Goal: Check status: Check status

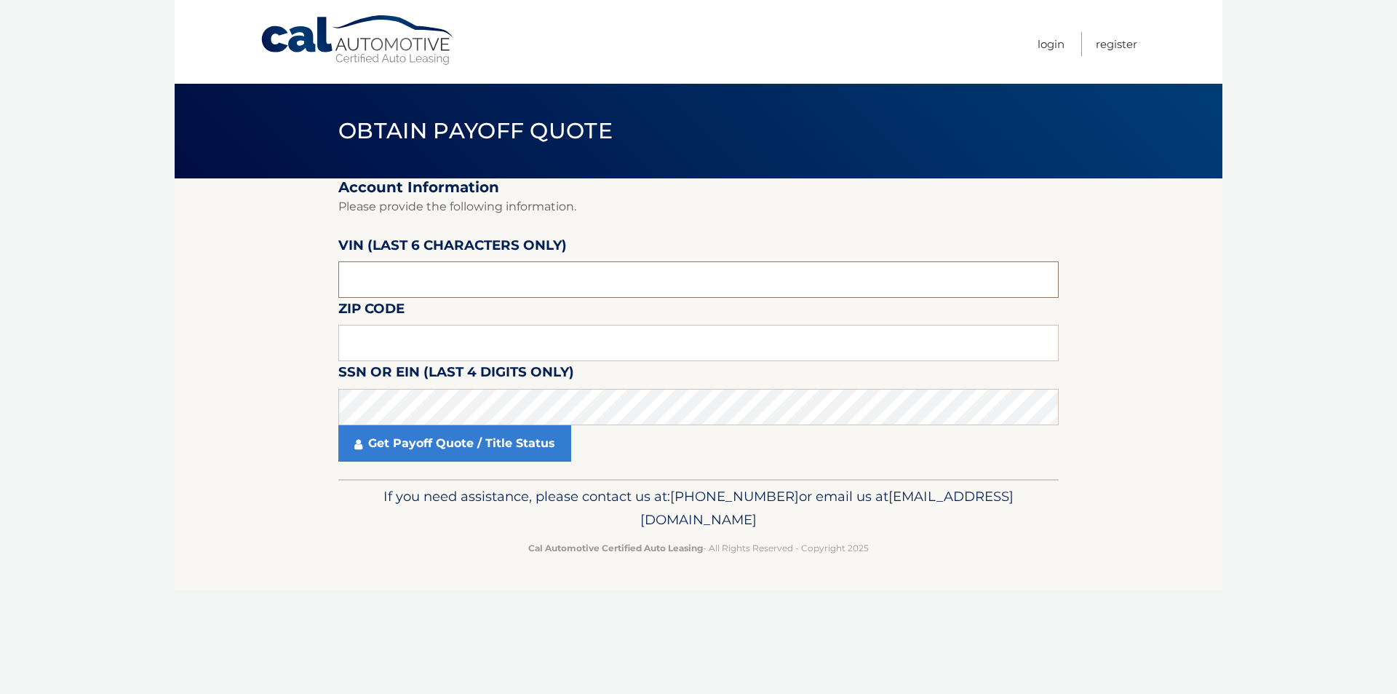
click at [418, 278] on input "text" at bounding box center [698, 279] width 721 height 36
click at [448, 351] on input "text" at bounding box center [698, 343] width 721 height 36
type input "11793"
click at [473, 279] on input "text" at bounding box center [698, 279] width 721 height 36
type input "193718"
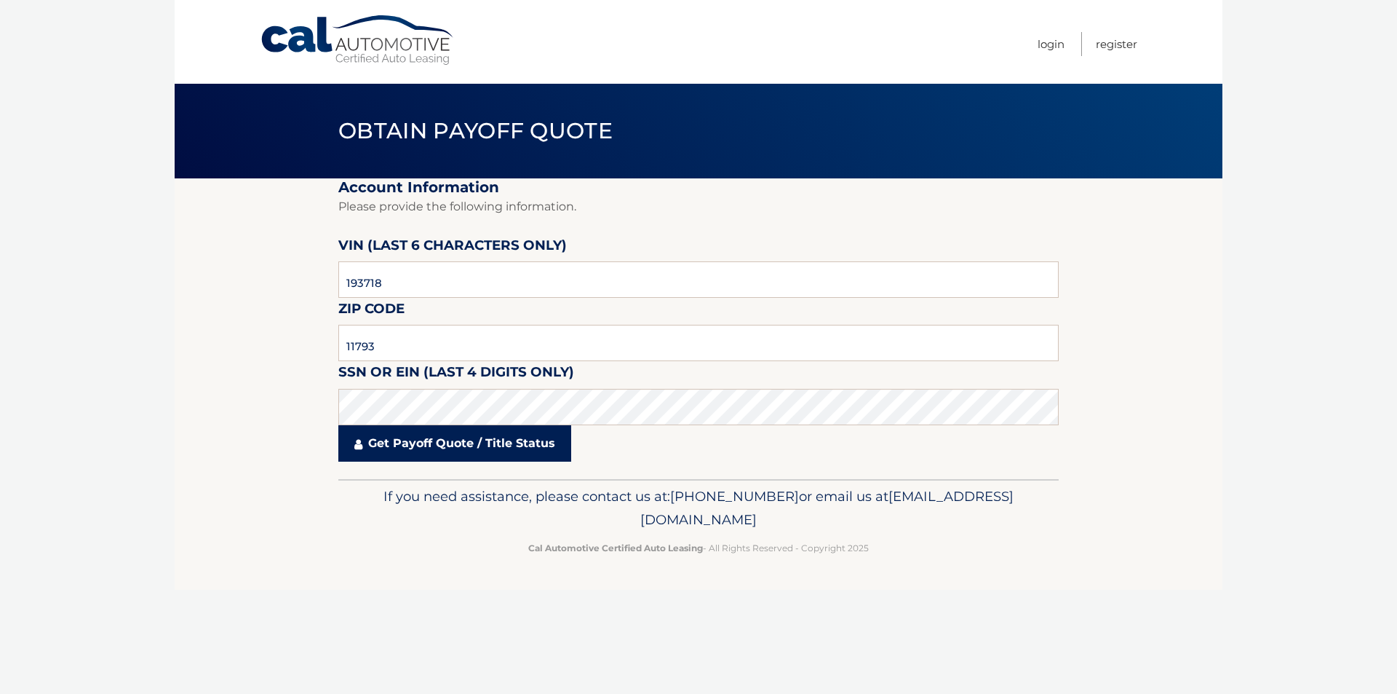
click at [466, 442] on link "Get Payoff Quote / Title Status" at bounding box center [454, 443] width 233 height 36
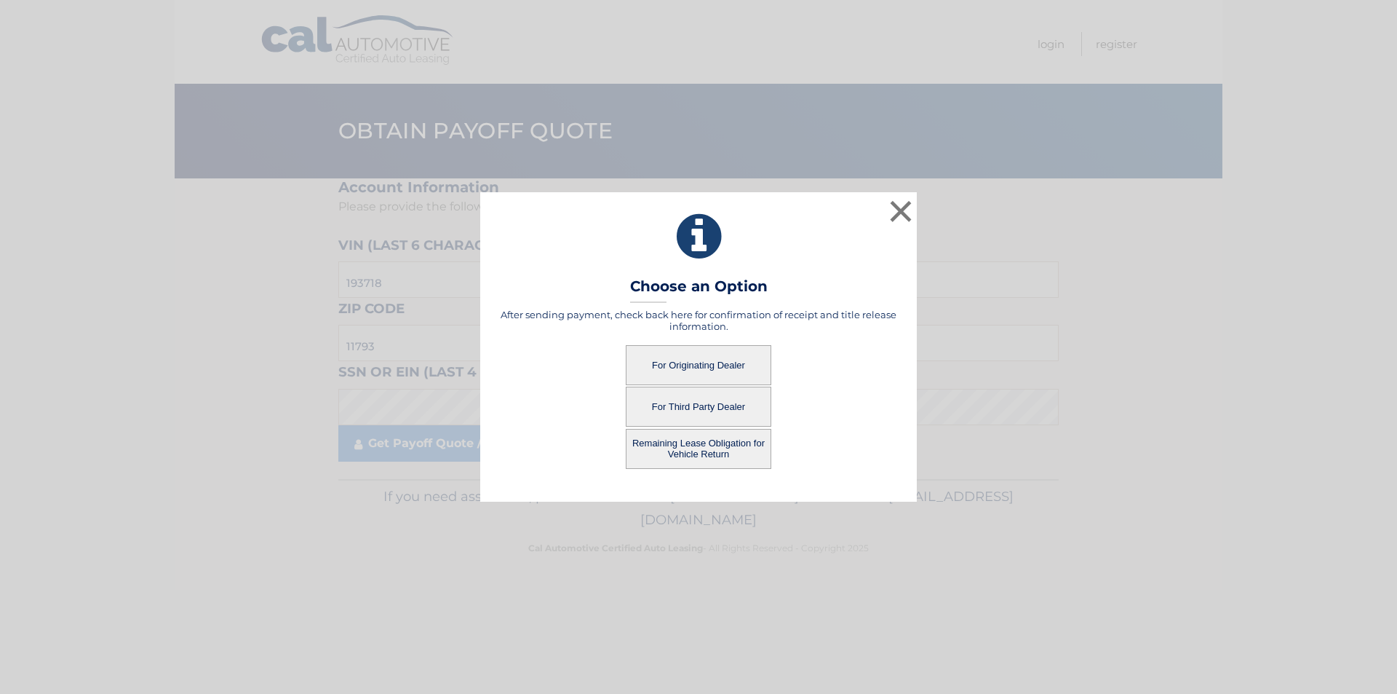
click at [759, 451] on button "Remaining Lease Obligation for Vehicle Return" at bounding box center [699, 449] width 146 height 40
click at [683, 454] on button "Remaining Lease Obligation for Vehicle Return" at bounding box center [699, 449] width 146 height 40
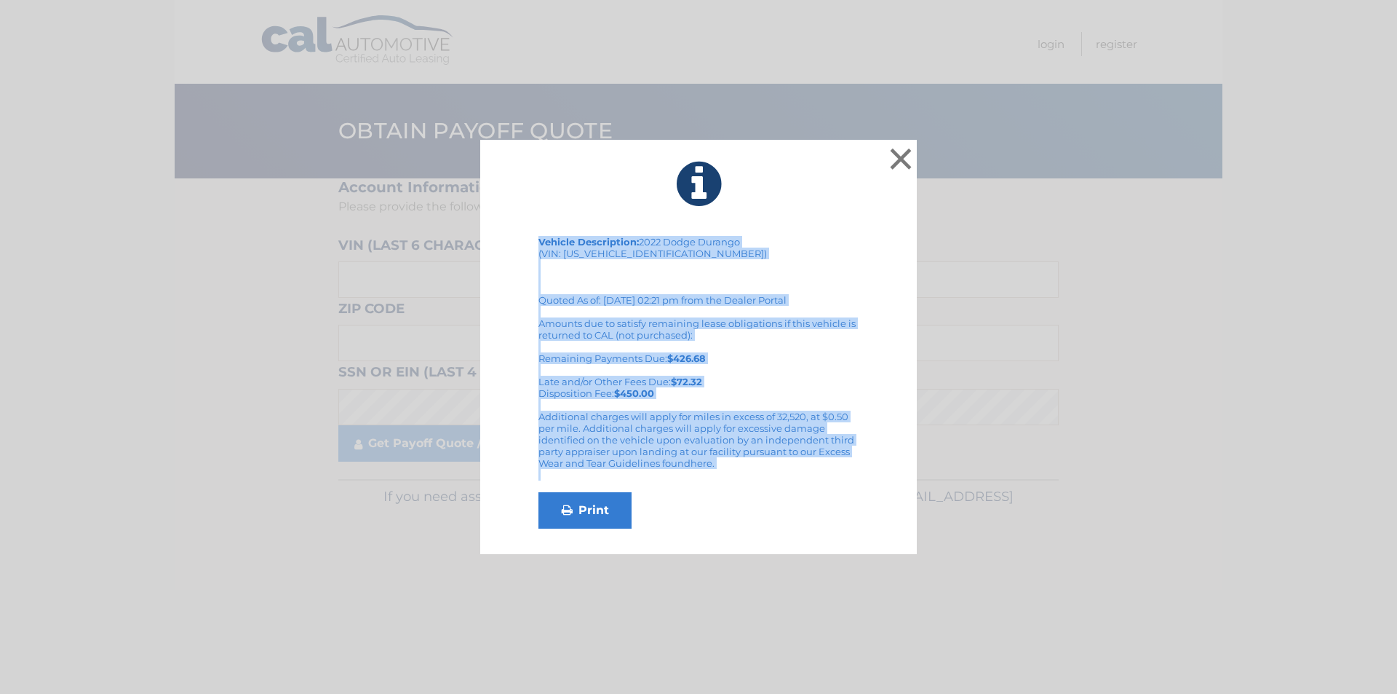
drag, startPoint x: 525, startPoint y: 228, endPoint x: 786, endPoint y: 492, distance: 371.1
click at [786, 492] on div "× Vehicle Description: 2022 Dodge Durango (VIN: 1C4RDJDG2NC193718) Quoted As of…" at bounding box center [698, 347] width 437 height 415
click at [591, 515] on link "Print" at bounding box center [585, 510] width 93 height 36
click at [892, 148] on button "×" at bounding box center [900, 158] width 29 height 29
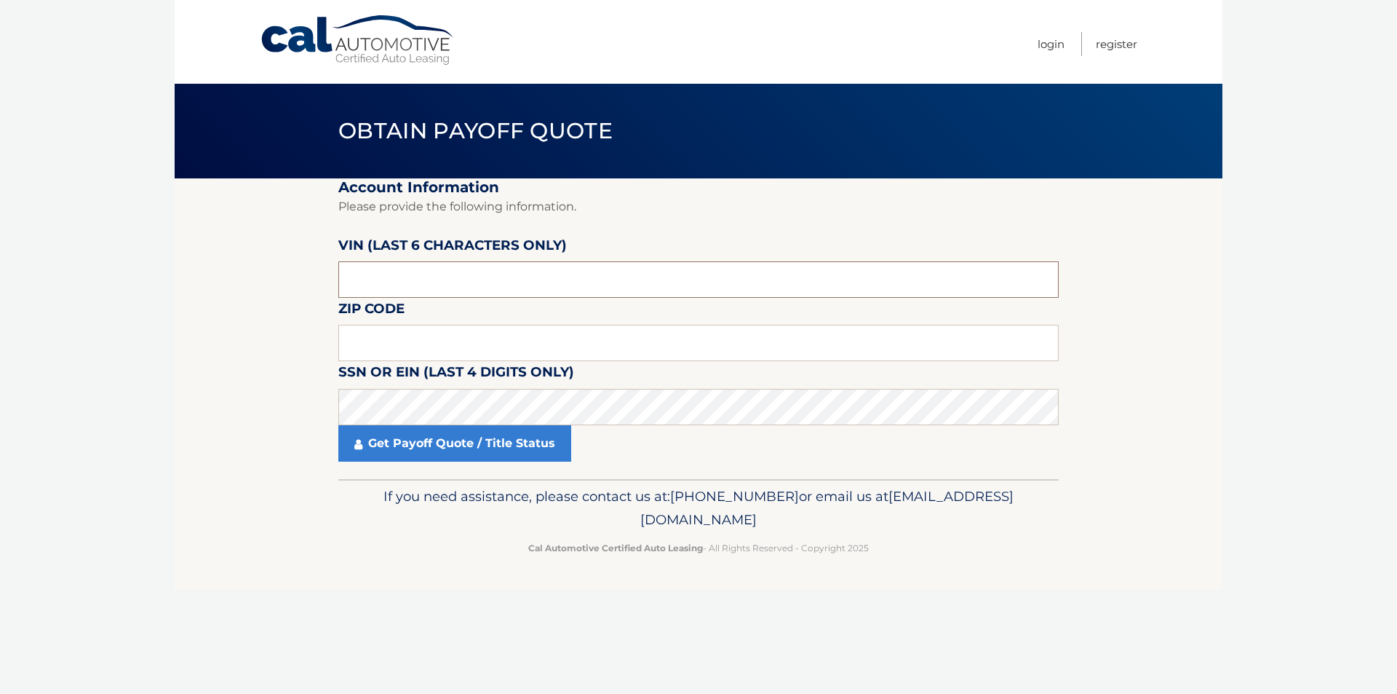
click at [493, 277] on input "text" at bounding box center [698, 279] width 721 height 36
type input "193718"
drag, startPoint x: 473, startPoint y: 342, endPoint x: 488, endPoint y: 325, distance: 22.2
click at [472, 341] on input "text" at bounding box center [698, 343] width 721 height 36
type input "11793"
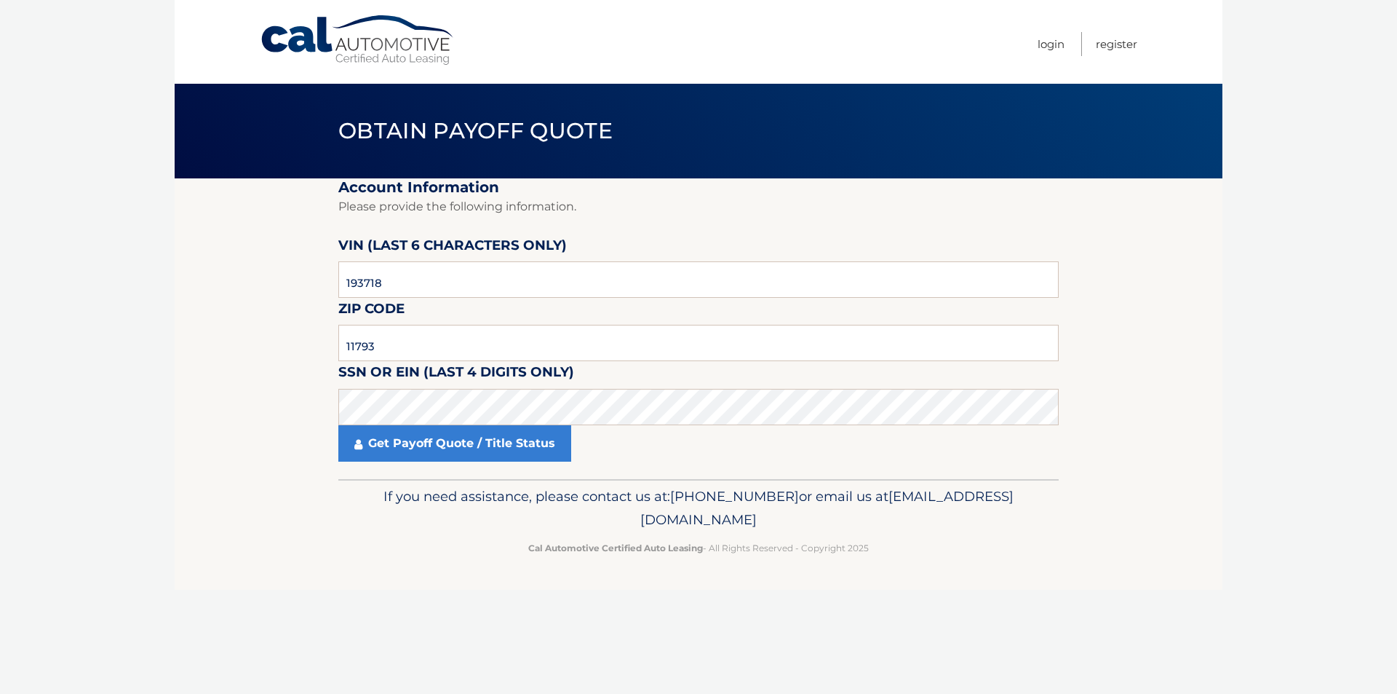
click at [426, 465] on fieldset "Account Information Please provide the following information. VIN (last 6 chara…" at bounding box center [698, 328] width 721 height 301
click at [431, 450] on link "Get Payoff Quote / Title Status" at bounding box center [454, 443] width 233 height 36
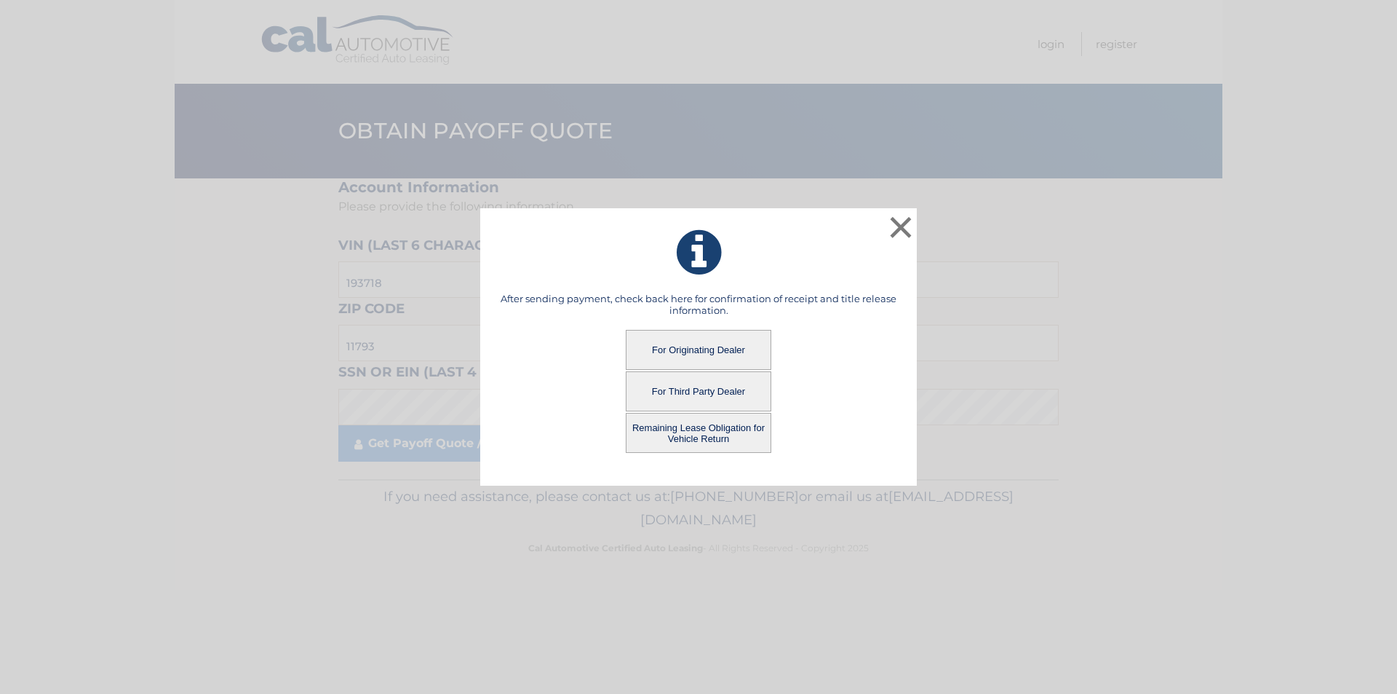
click at [702, 342] on button "For Originating Dealer" at bounding box center [699, 350] width 146 height 40
click at [742, 349] on button "For Originating Dealer" at bounding box center [699, 350] width 146 height 40
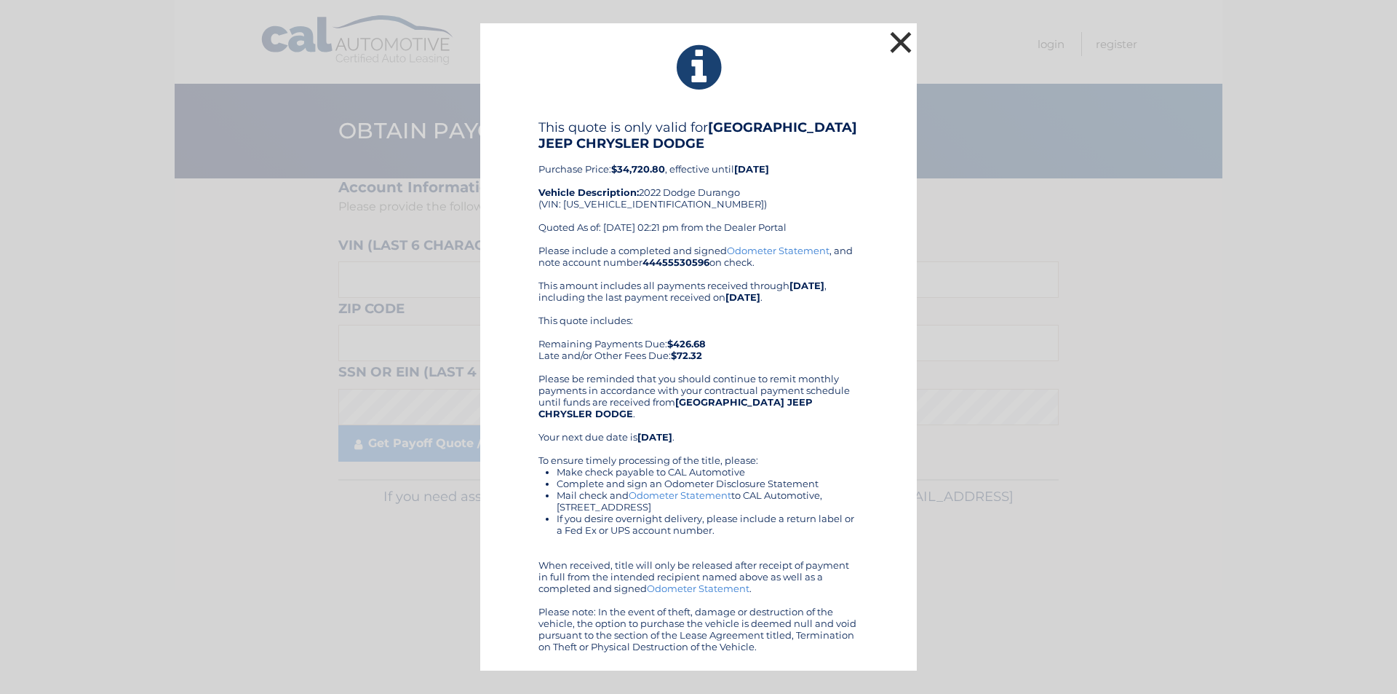
click at [897, 29] on button "×" at bounding box center [900, 42] width 29 height 29
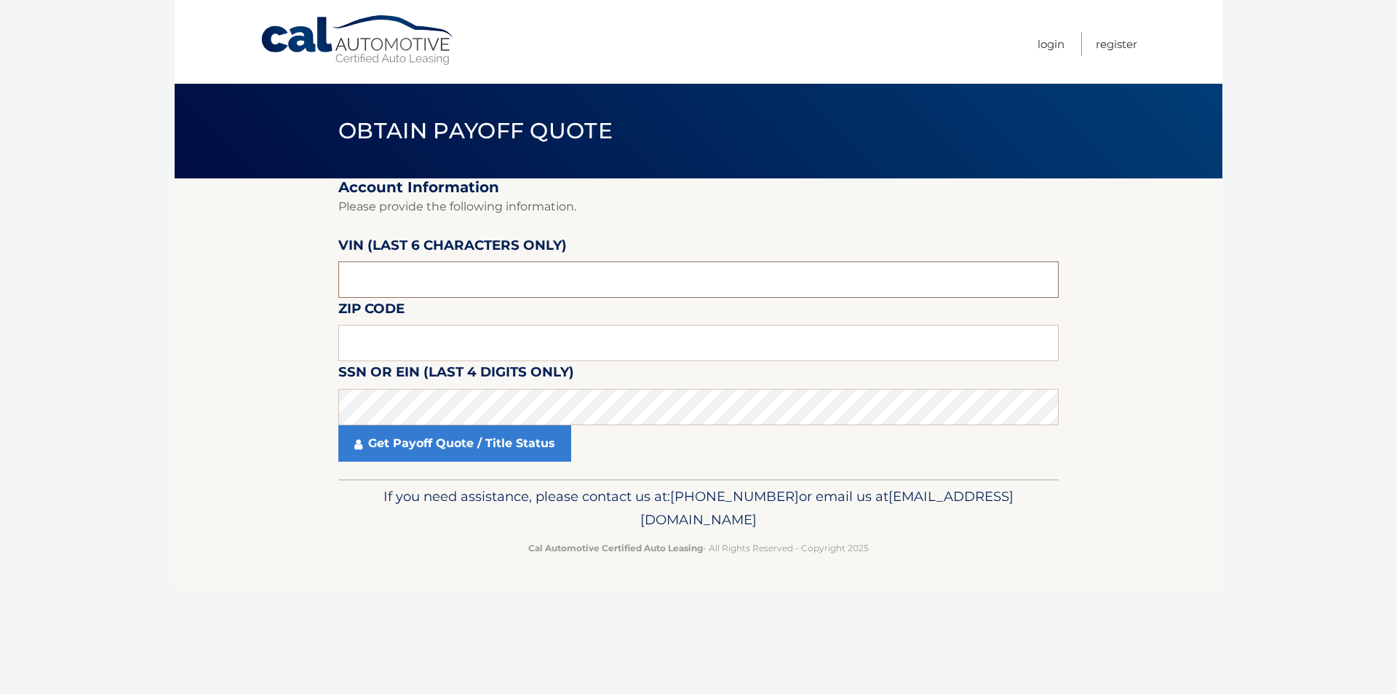
click at [565, 271] on input "text" at bounding box center [698, 279] width 721 height 36
type input "193718"
click at [497, 349] on input "text" at bounding box center [698, 343] width 721 height 36
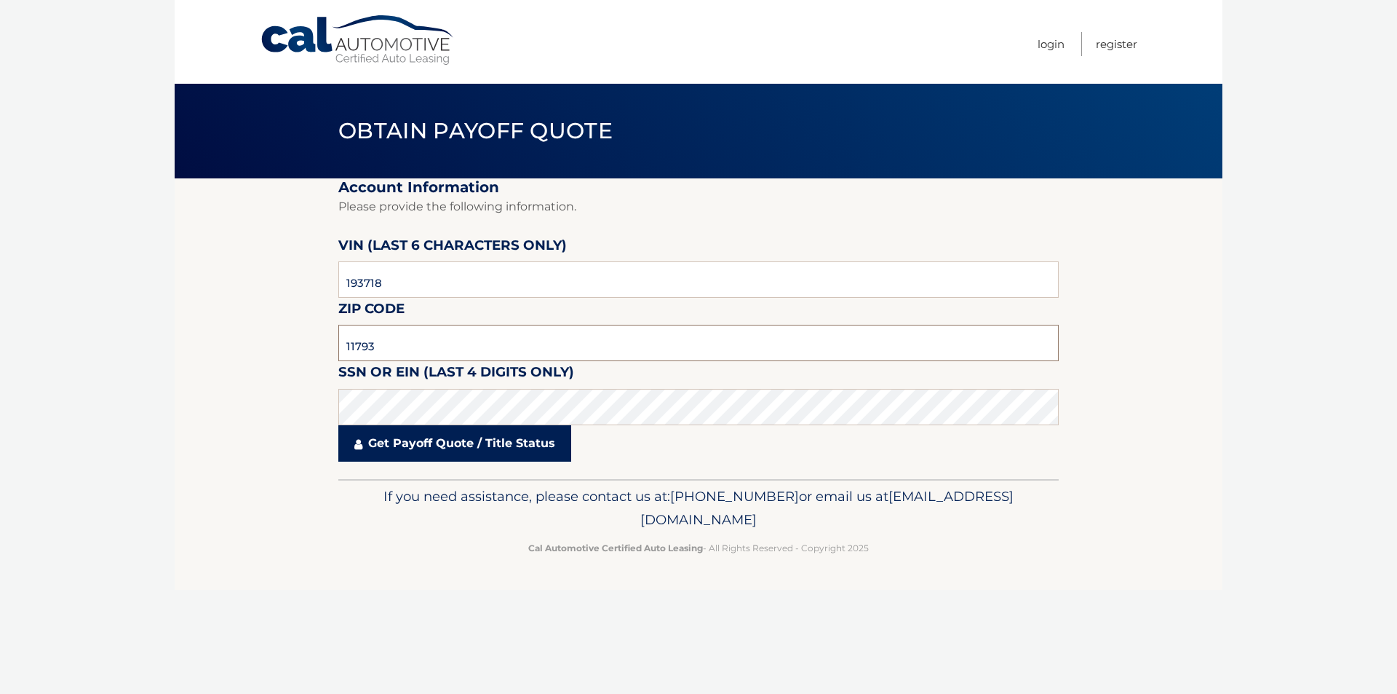
type input "11793"
click at [473, 437] on link "Get Payoff Quote / Title Status" at bounding box center [454, 443] width 233 height 36
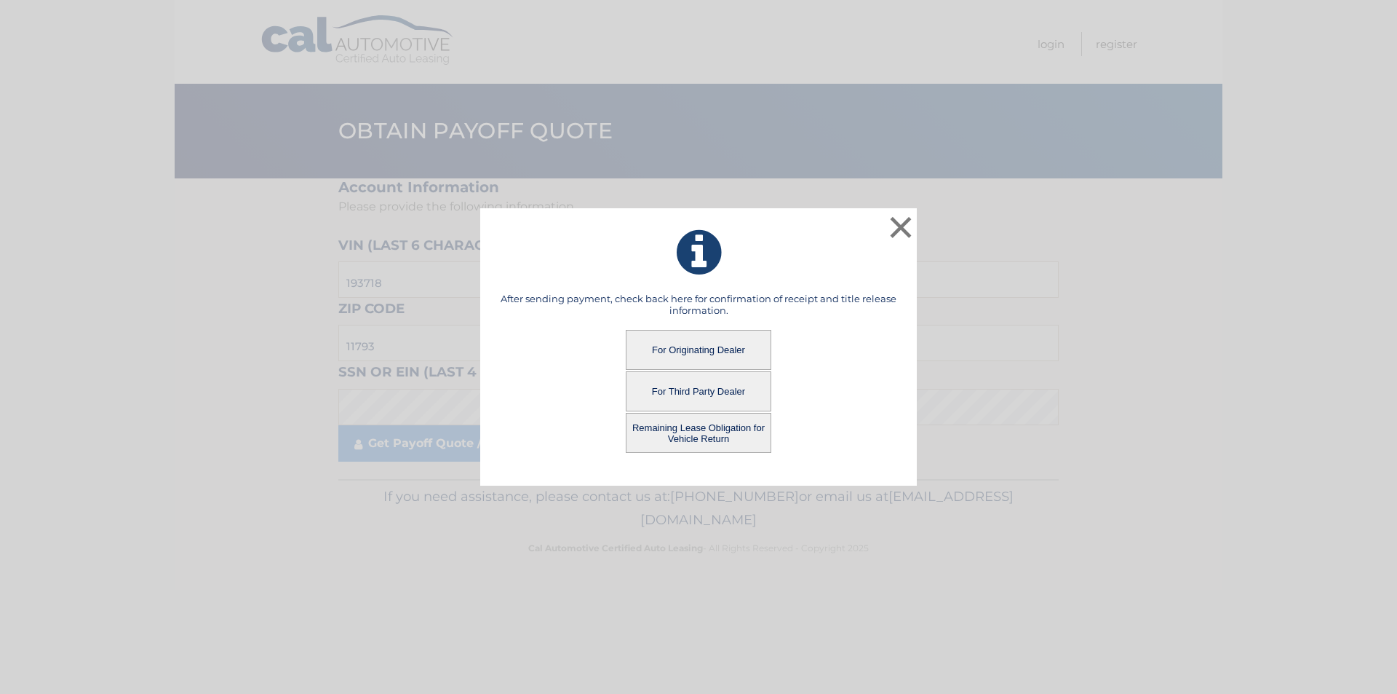
click at [728, 396] on button "For Third Party Dealer" at bounding box center [699, 391] width 146 height 40
click at [707, 392] on button "For Third Party Dealer" at bounding box center [699, 391] width 146 height 40
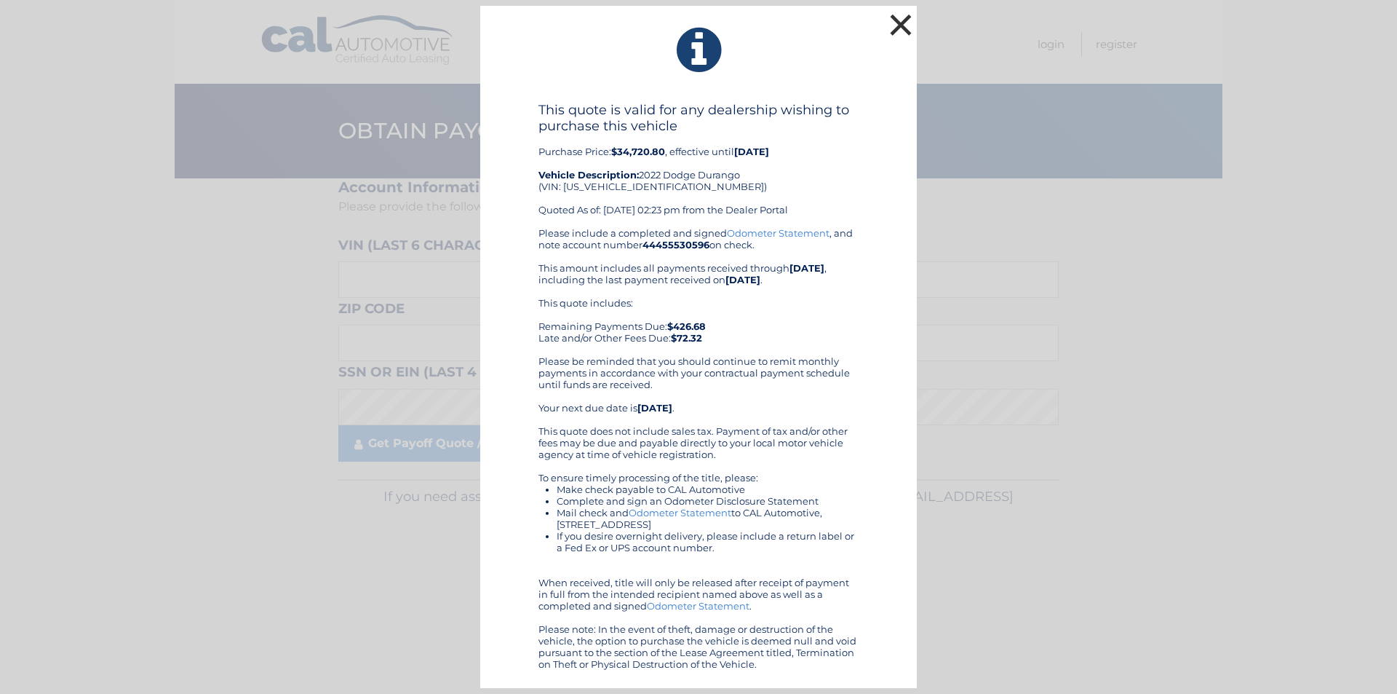
click at [908, 15] on button "×" at bounding box center [900, 24] width 29 height 29
